Goal: Task Accomplishment & Management: Use online tool/utility

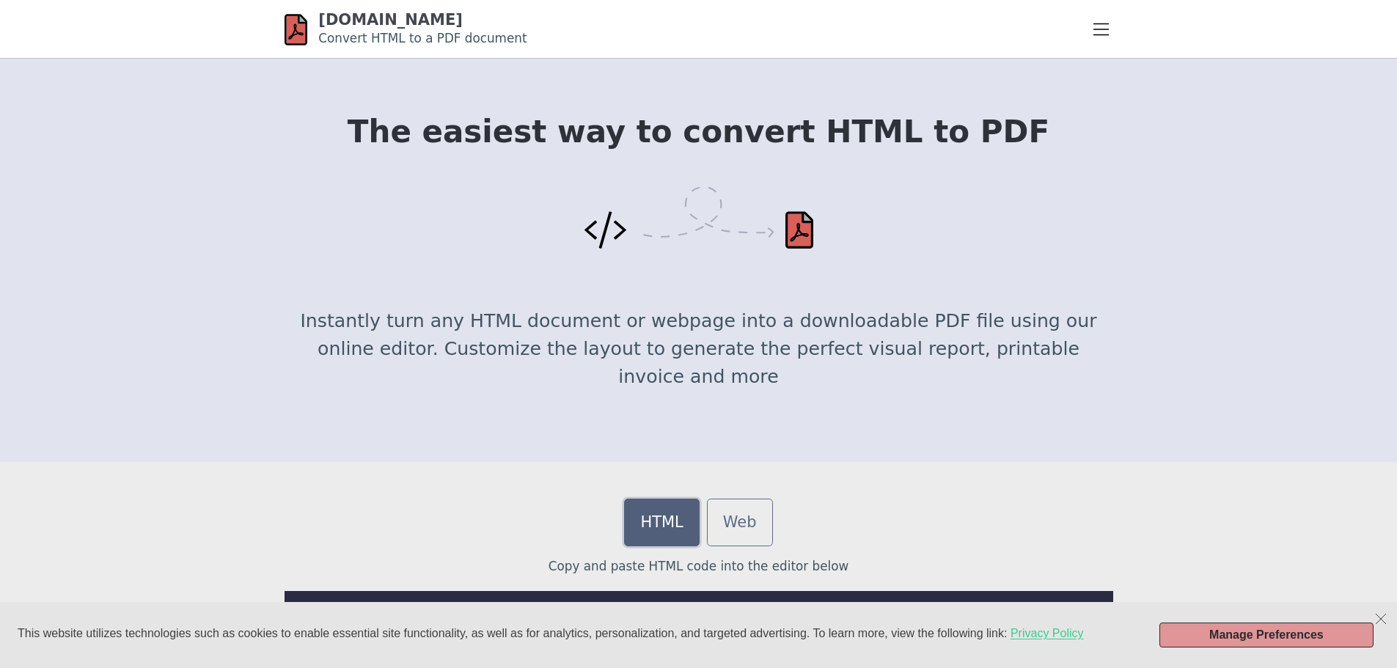
drag, startPoint x: 0, startPoint y: 0, endPoint x: 663, endPoint y: 518, distance: 841.2
click at [663, 518] on link "HTML" at bounding box center [661, 523] width 75 height 48
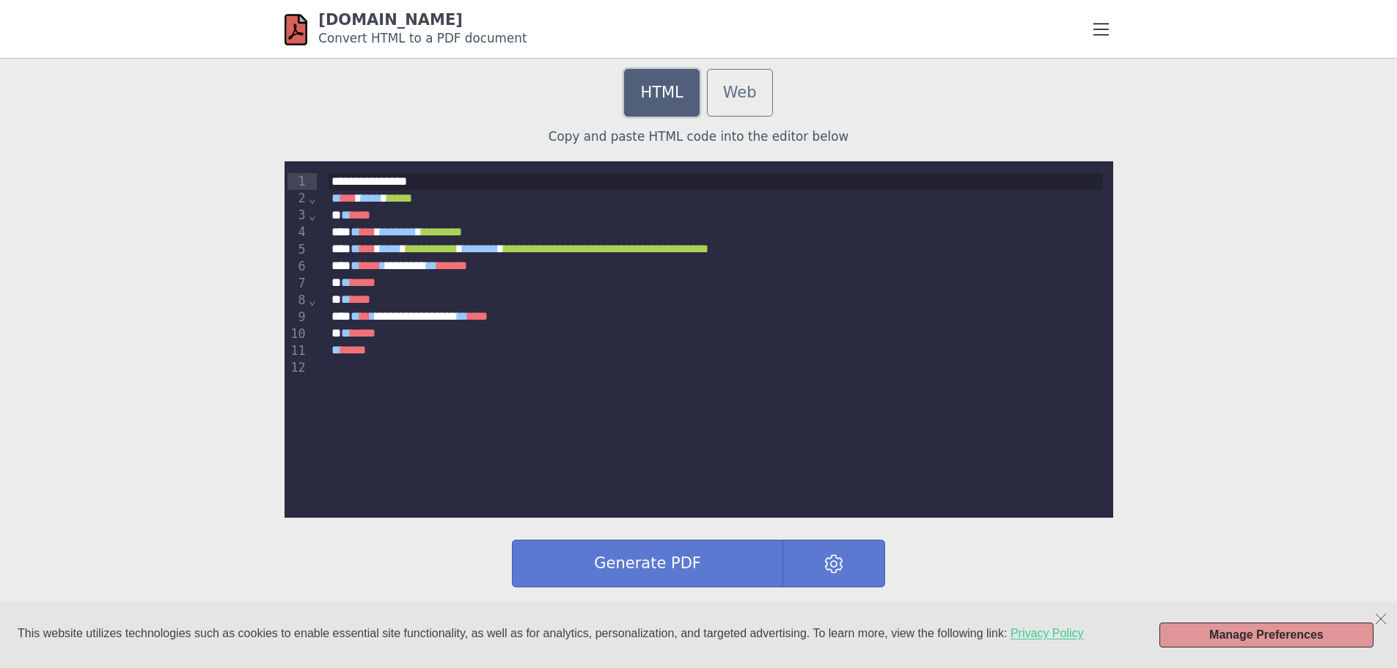
scroll to position [367, 0]
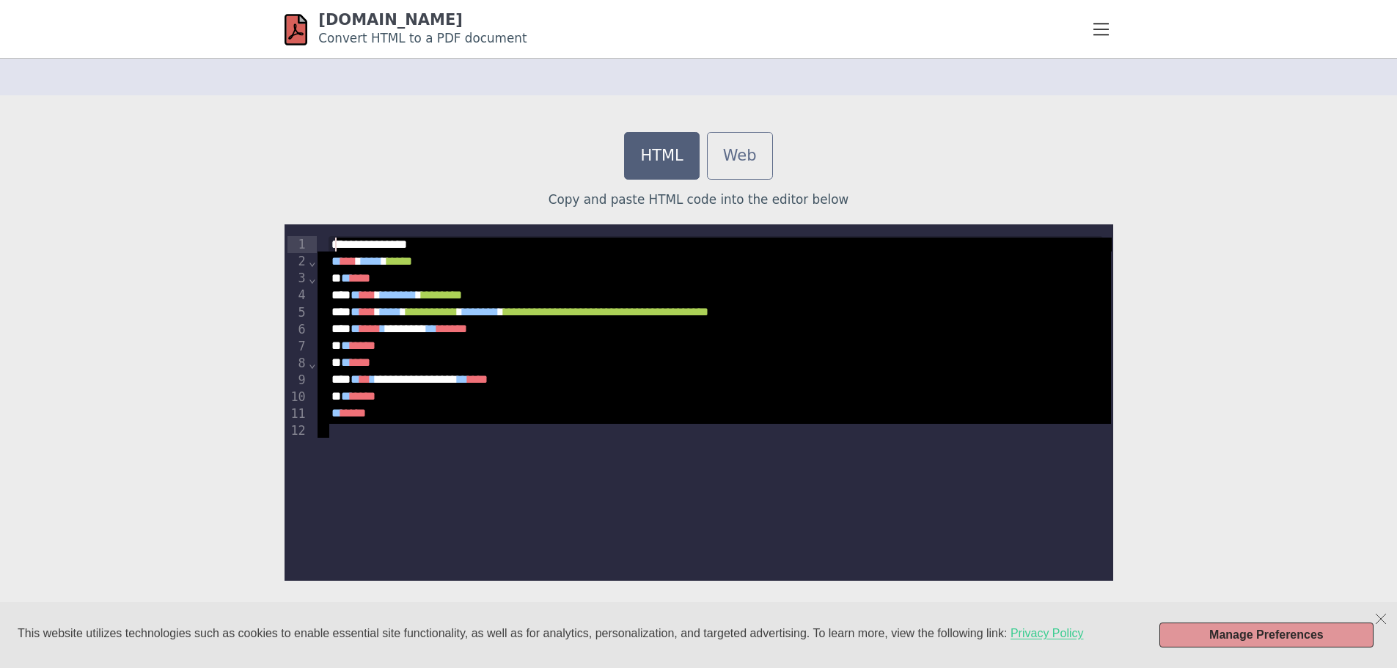
drag, startPoint x: 403, startPoint y: 428, endPoint x: 336, endPoint y: 246, distance: 193.7
click at [336, 246] on div "**********" at bounding box center [716, 337] width 798 height 226
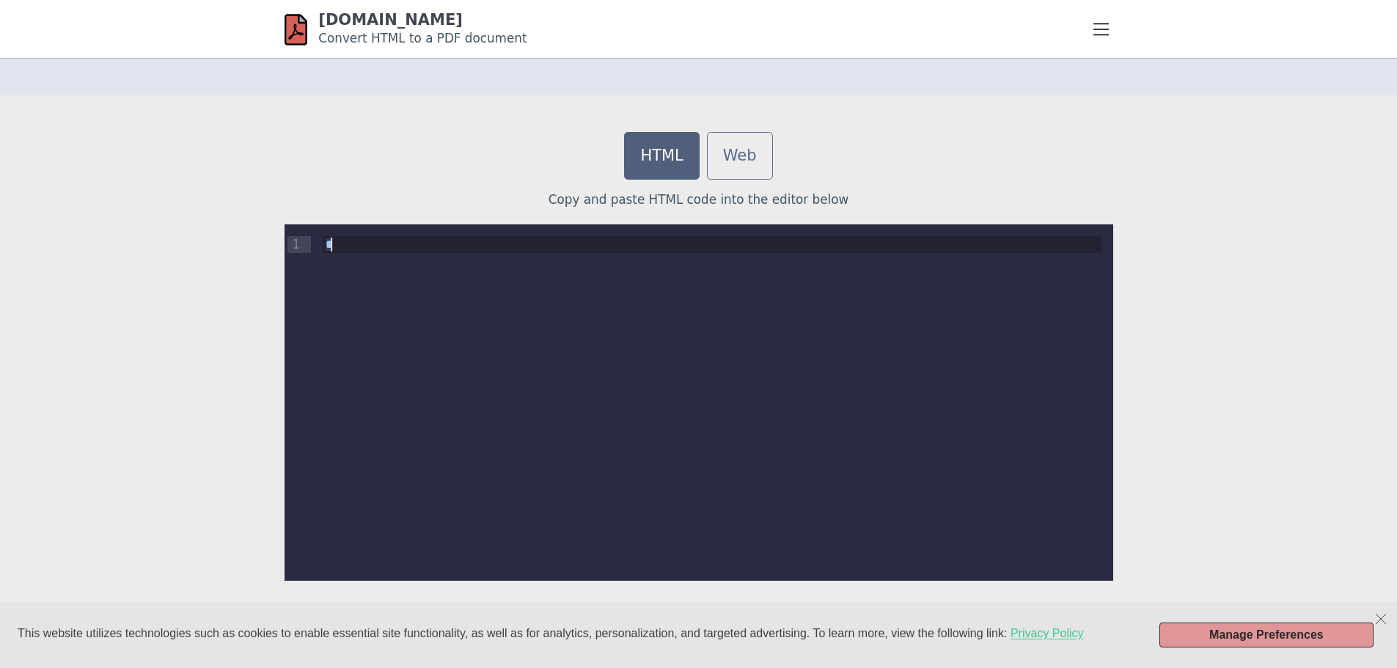
click at [362, 257] on div "*" at bounding box center [712, 244] width 803 height 40
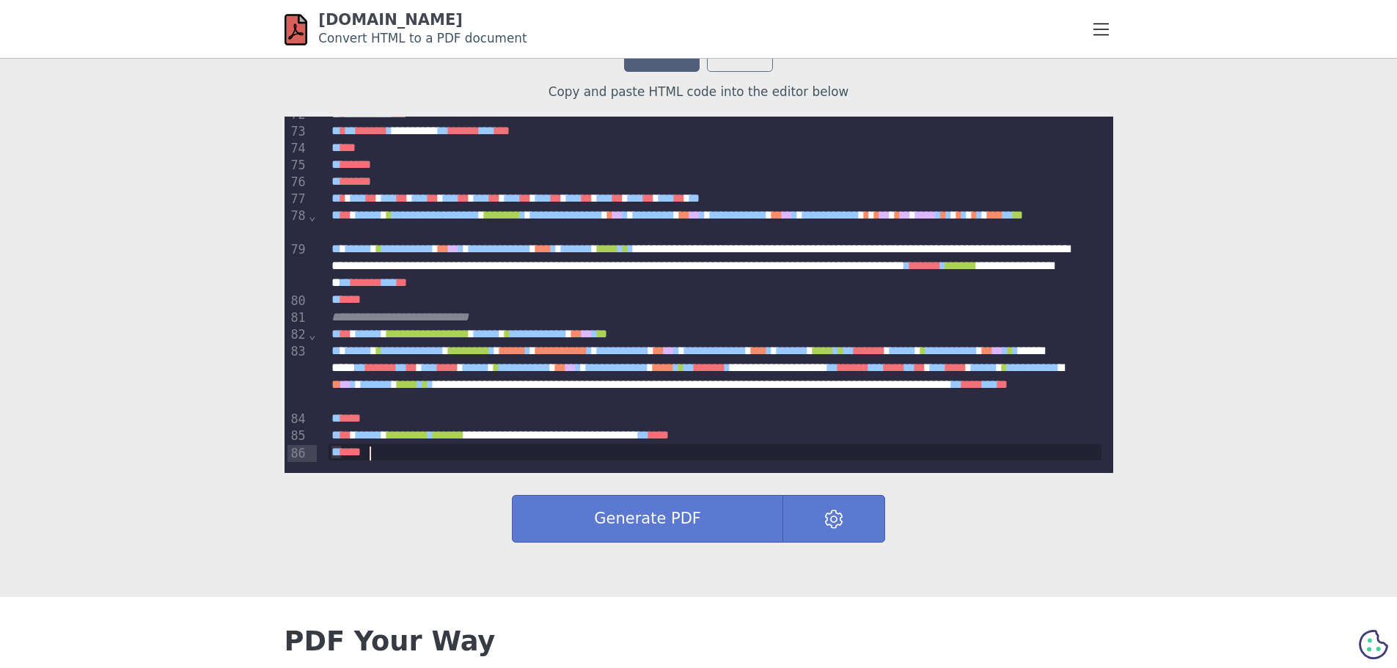
scroll to position [586, 0]
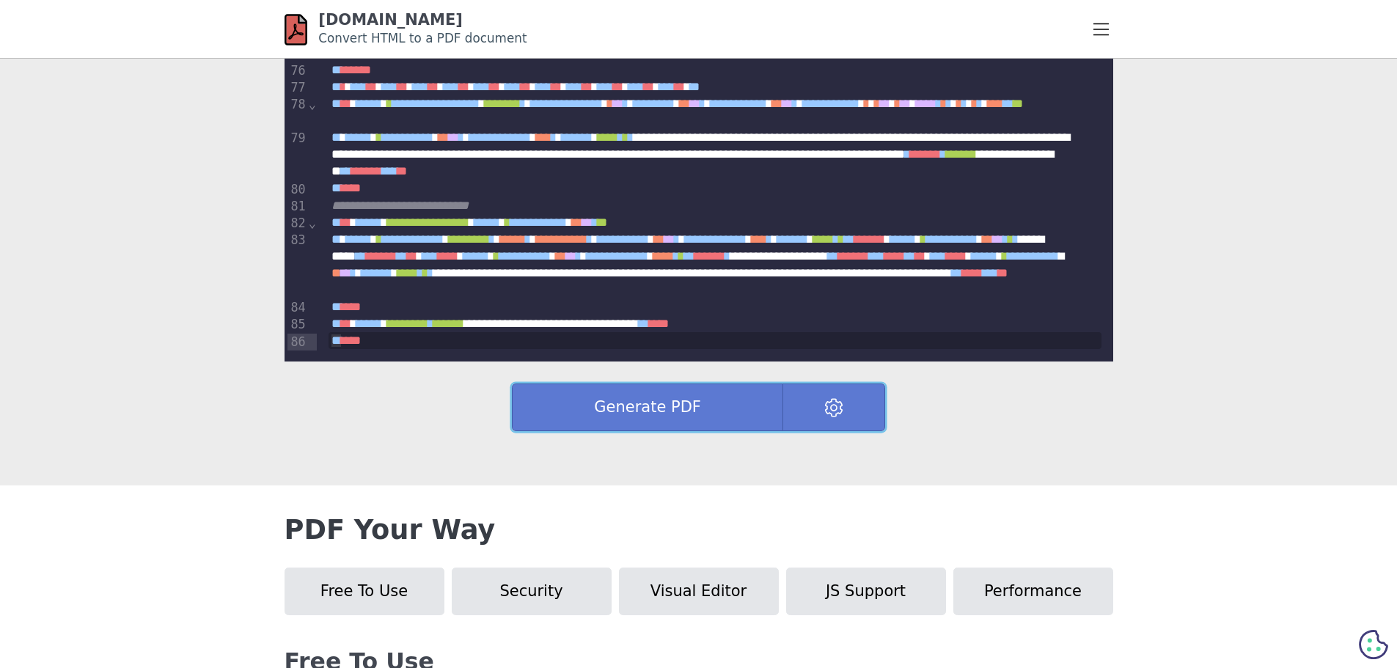
click at [609, 409] on button "Generate PDF" at bounding box center [647, 408] width 271 height 48
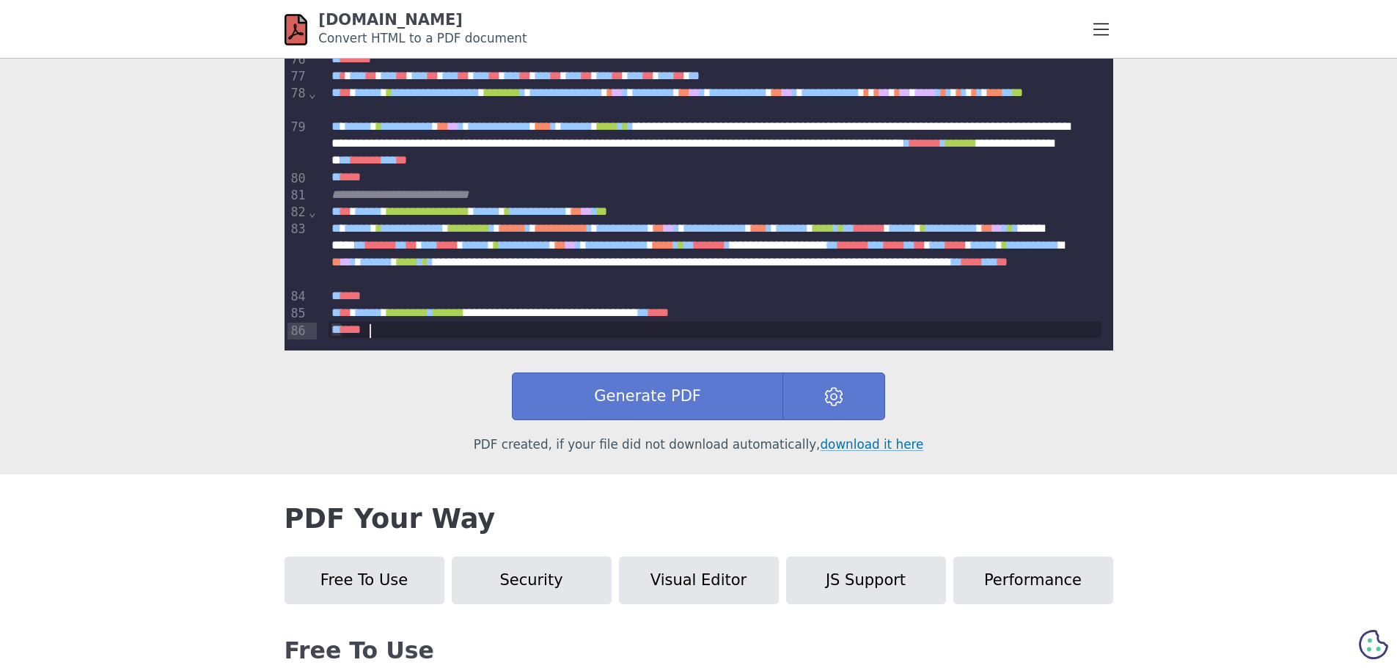
scroll to position [602, 0]
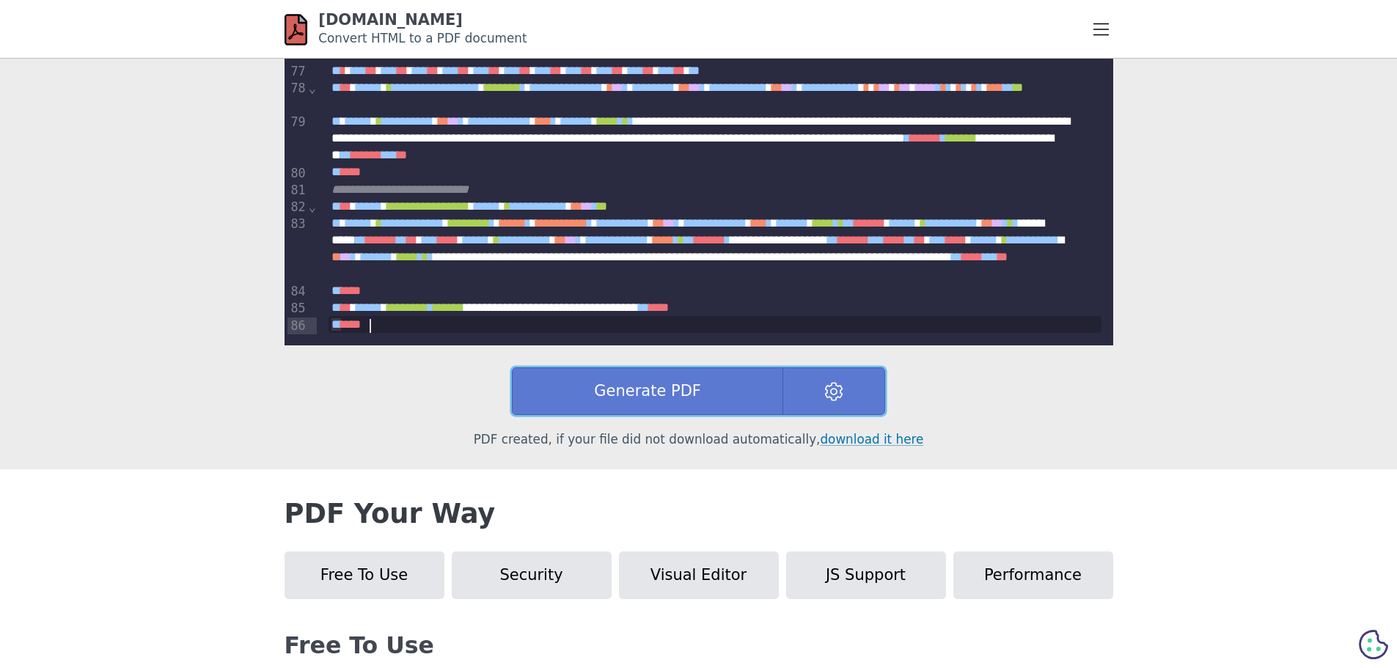
click at [684, 387] on button "Generate PDF" at bounding box center [647, 391] width 271 height 48
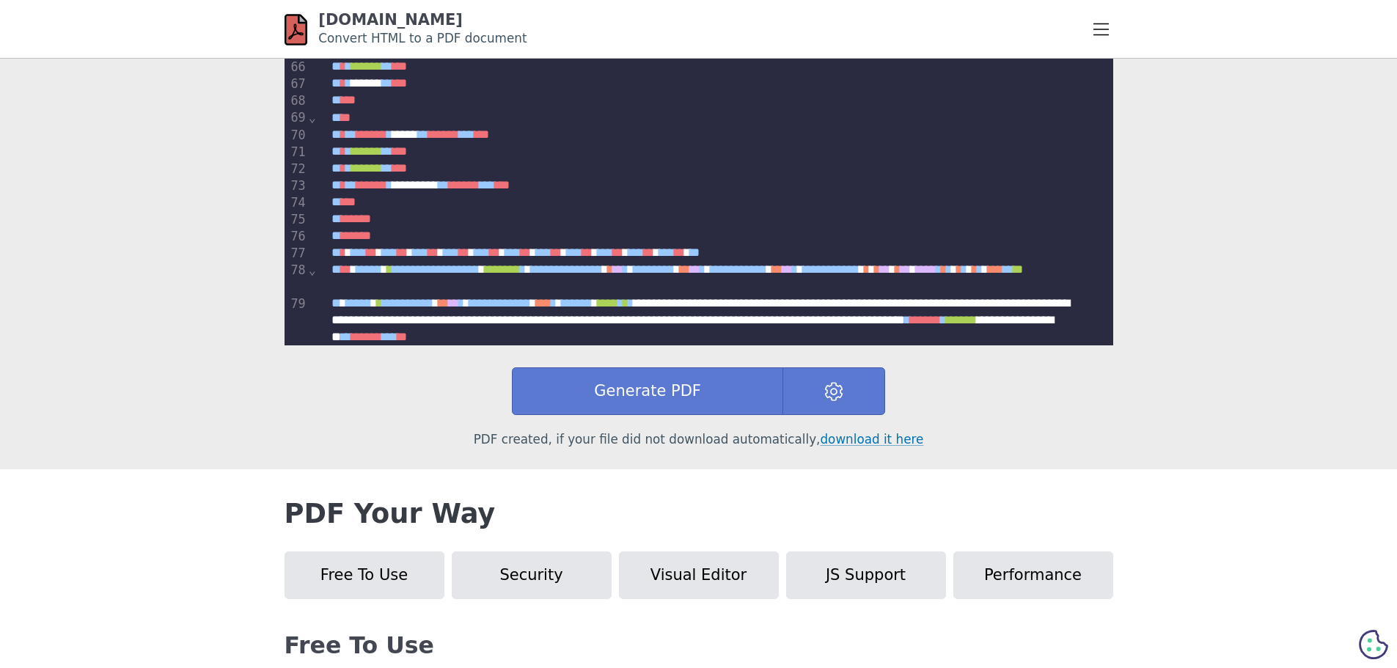
scroll to position [3325, 0]
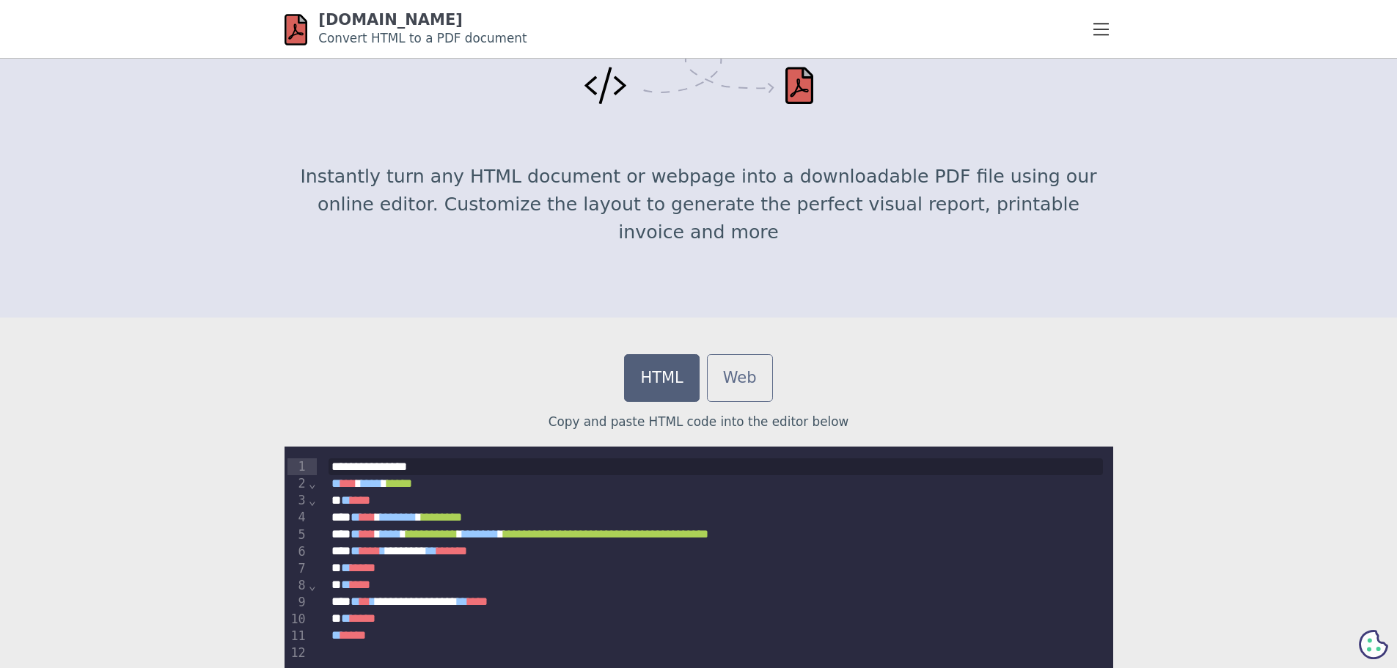
scroll to position [293, 0]
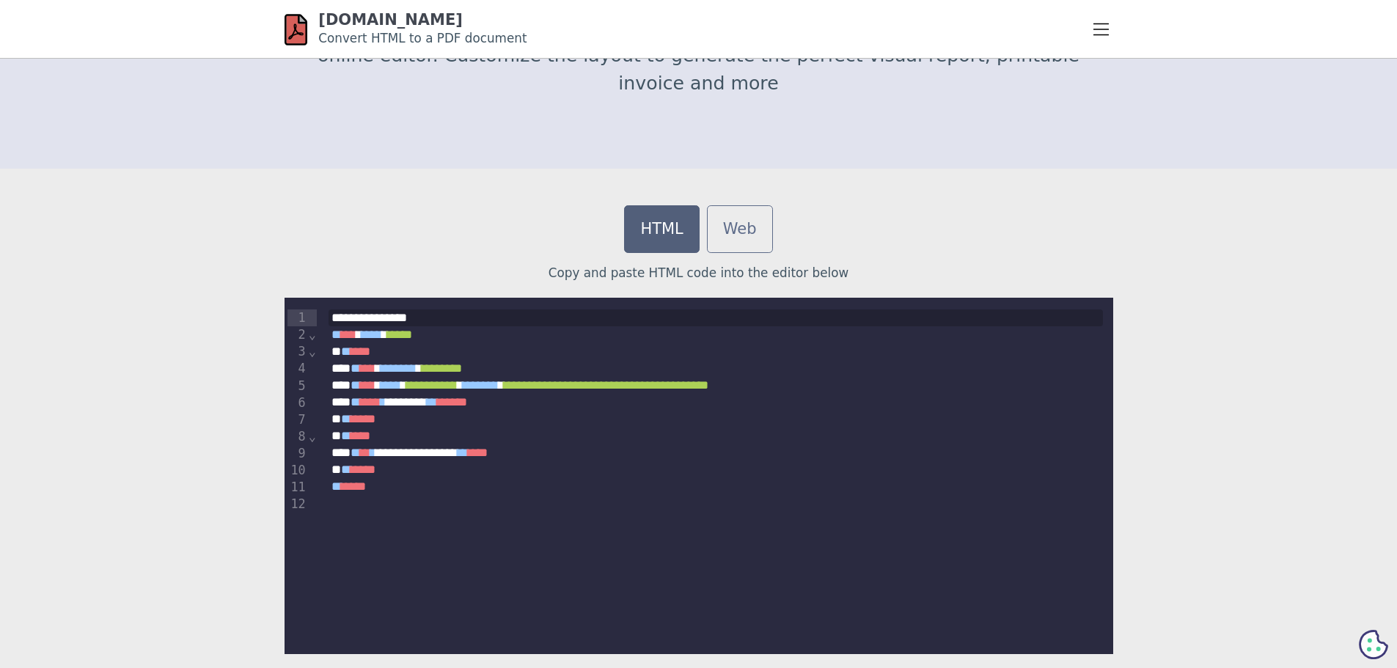
click at [421, 496] on div at bounding box center [716, 503] width 774 height 17
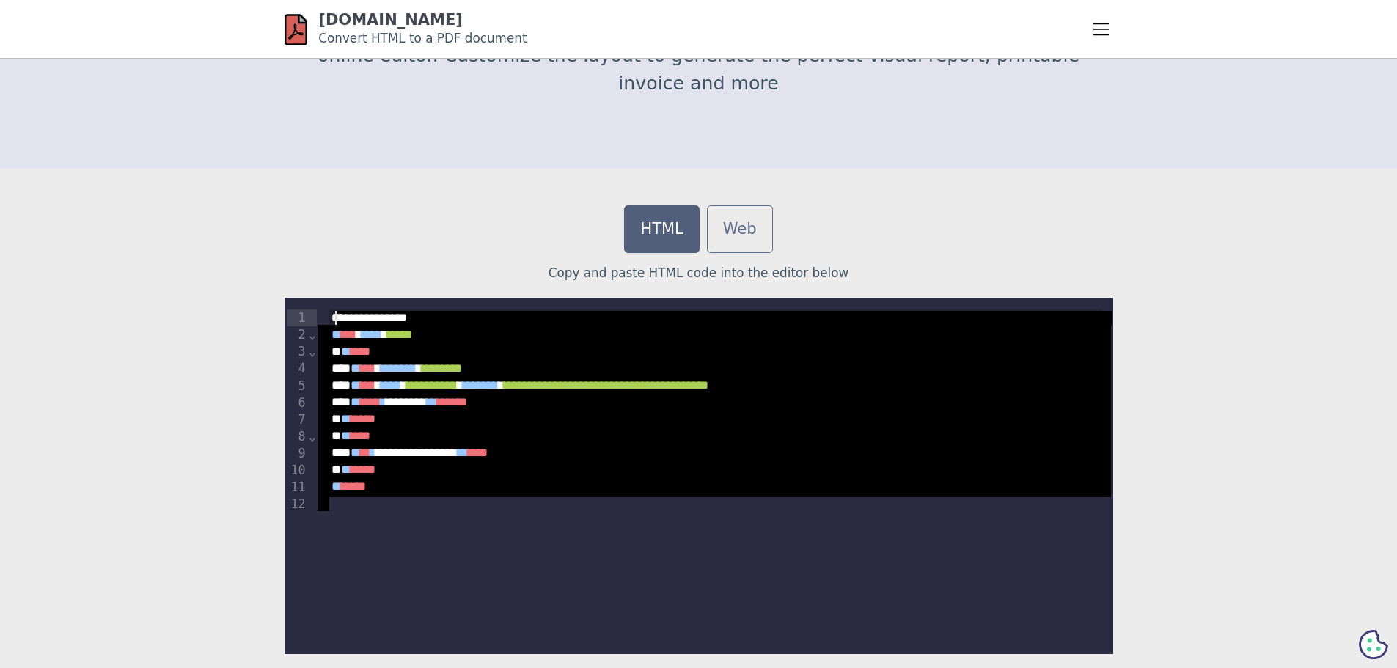
drag, startPoint x: 386, startPoint y: 500, endPoint x: 338, endPoint y: 322, distance: 184.5
click at [338, 322] on div "**********" at bounding box center [716, 411] width 798 height 226
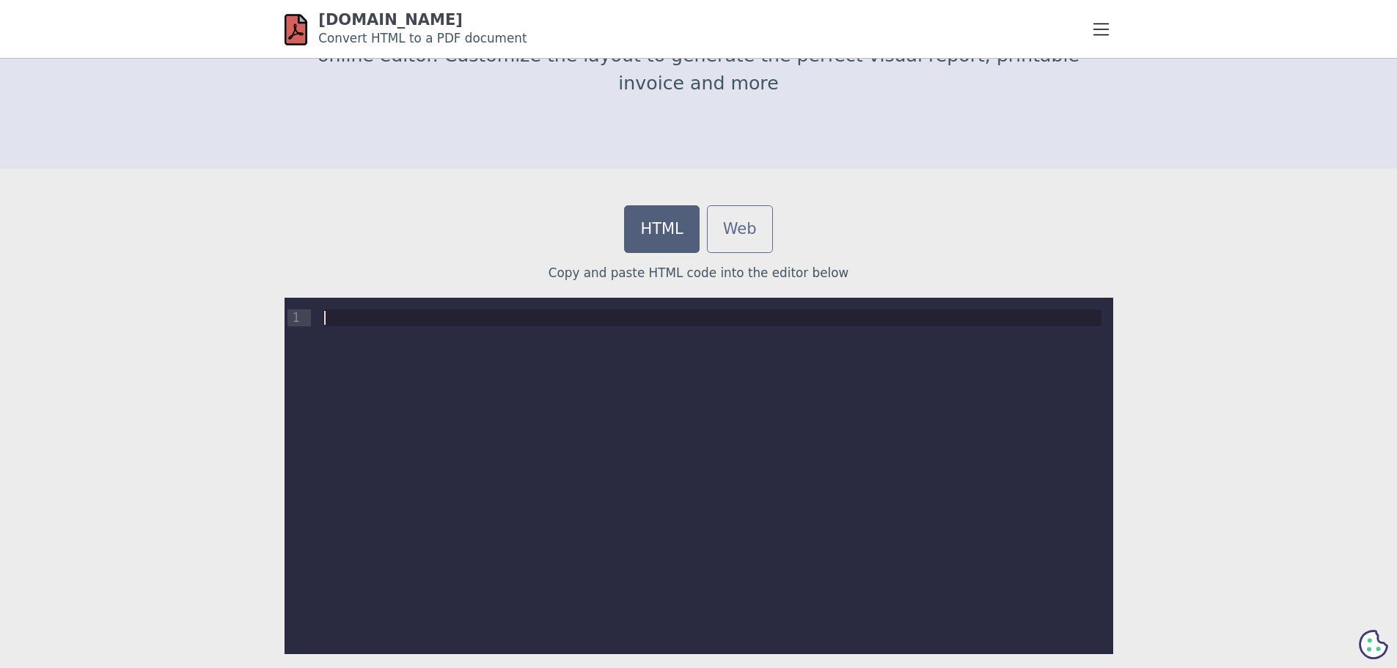
click at [510, 365] on div "9 1 ›" at bounding box center [699, 476] width 829 height 356
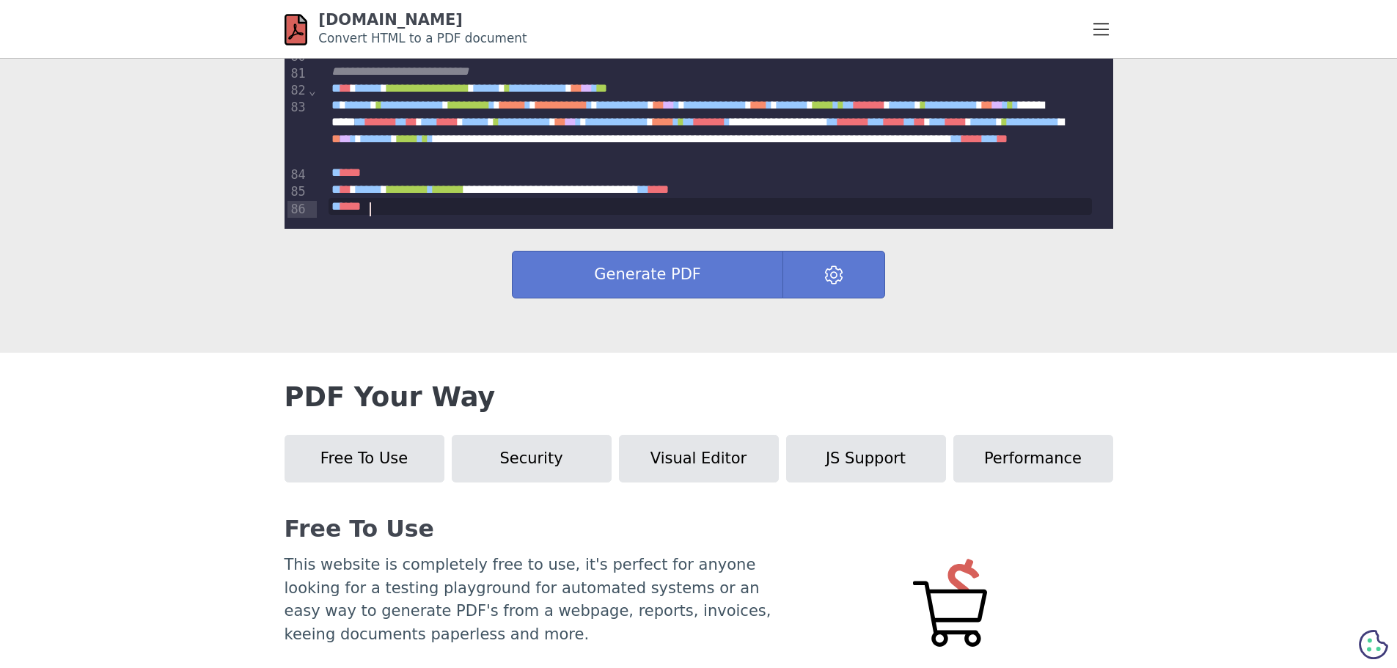
scroll to position [733, 0]
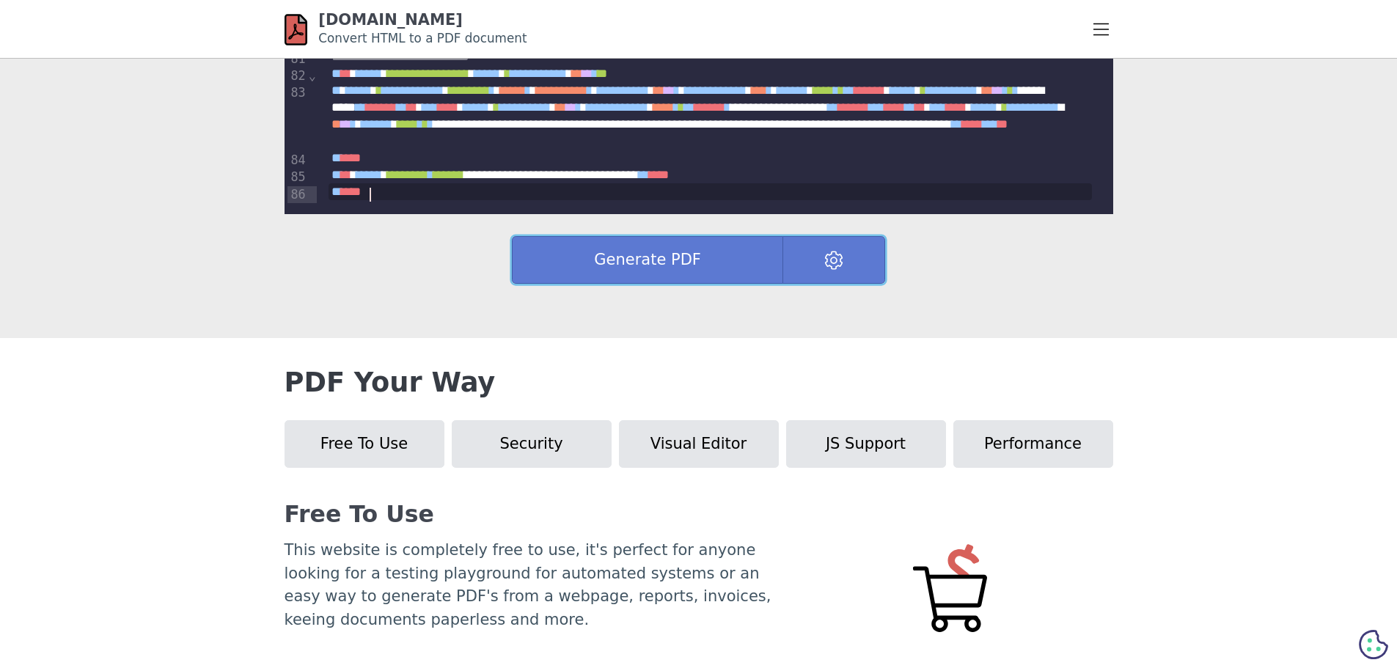
click at [673, 263] on button "Generate PDF" at bounding box center [647, 260] width 271 height 48
